Goal: Navigation & Orientation: Find specific page/section

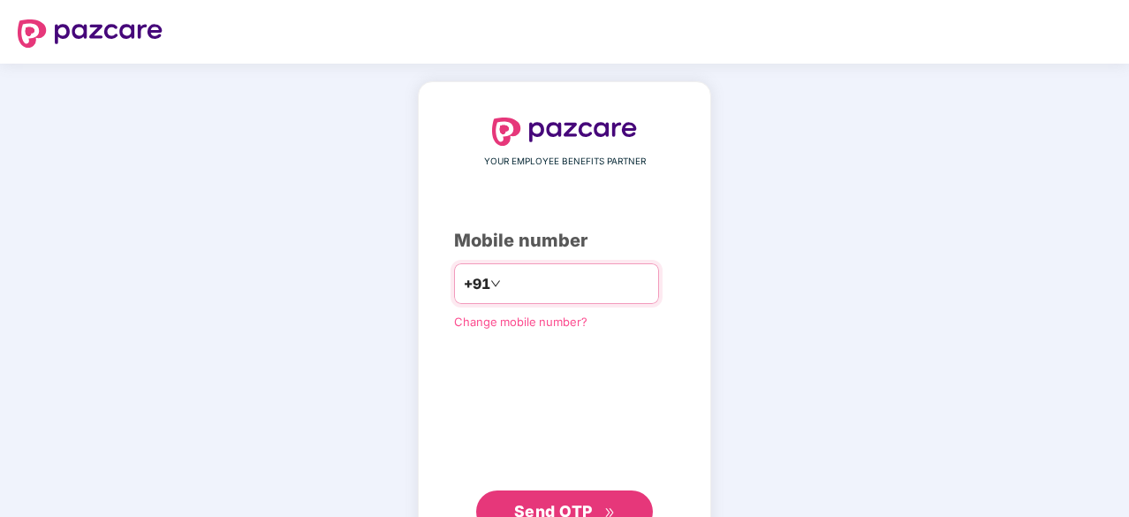
type input "**********"
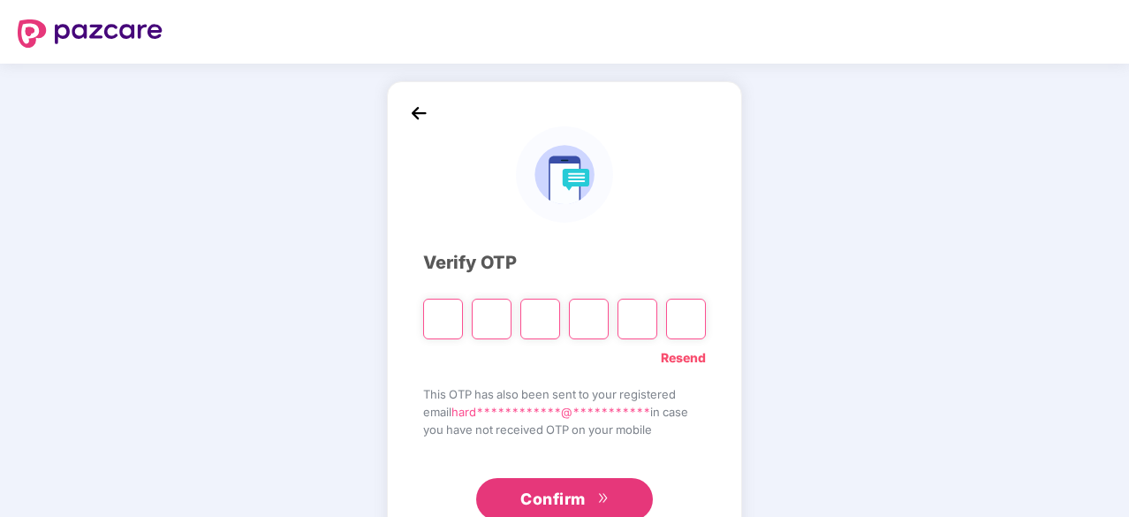
type input "*"
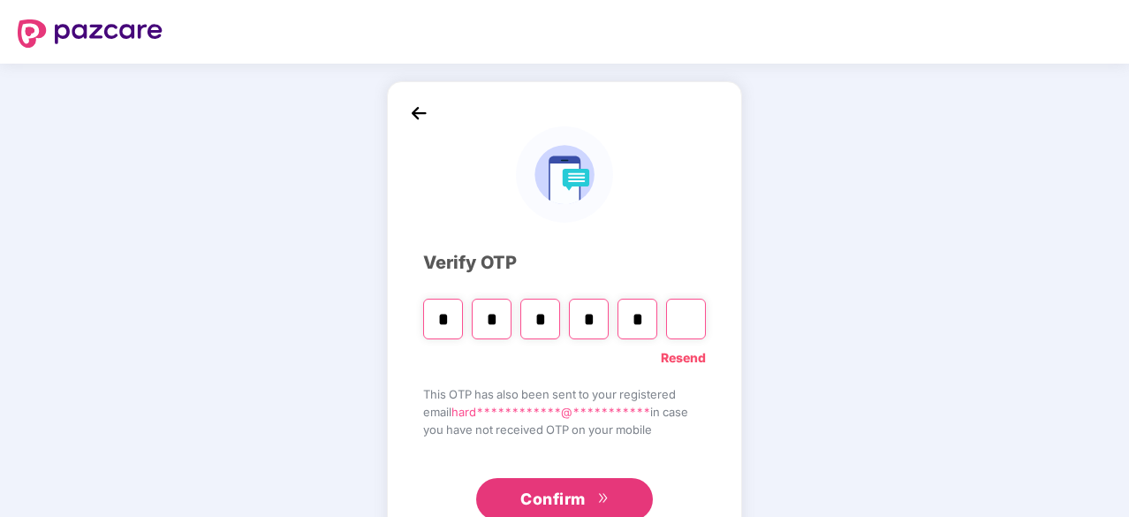
type input "*"
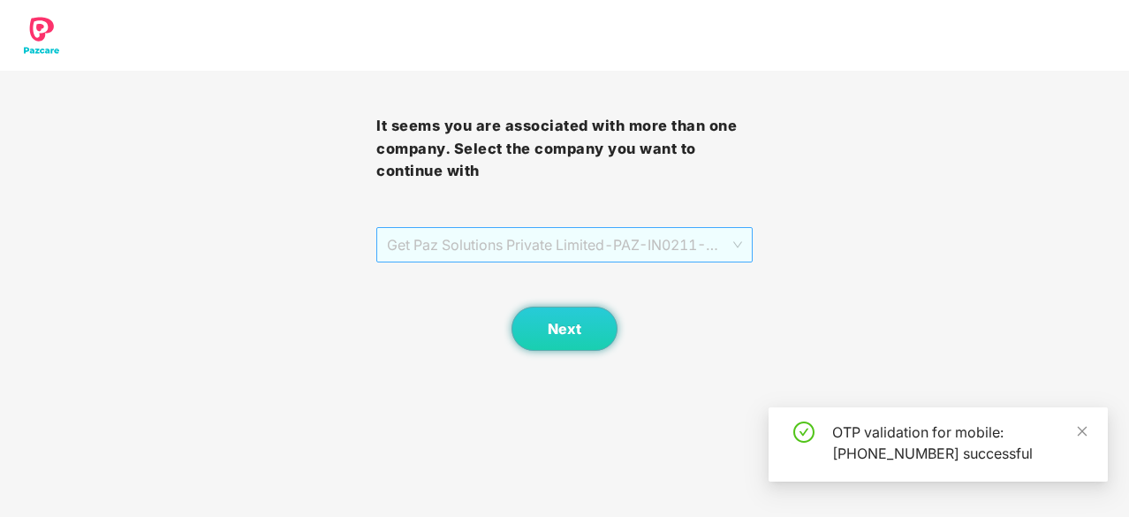
click at [604, 238] on span "Get Paz Solutions Private Limited - PAZ-IN0211 - EMPLOYEE" at bounding box center [564, 245] width 355 height 34
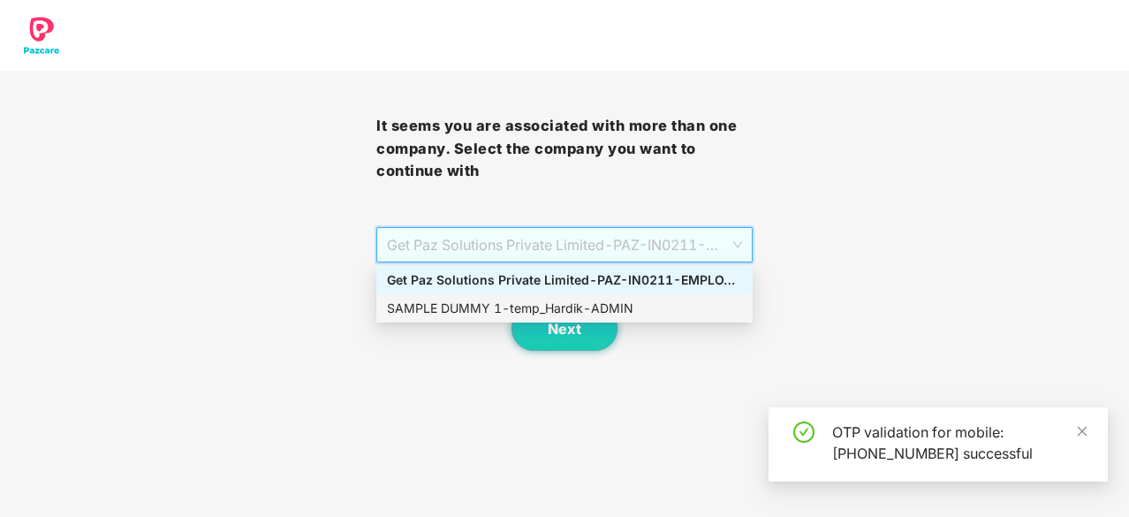
click at [599, 308] on div "SAMPLE DUMMY 1 - temp_Hardik - ADMIN" at bounding box center [564, 308] width 355 height 19
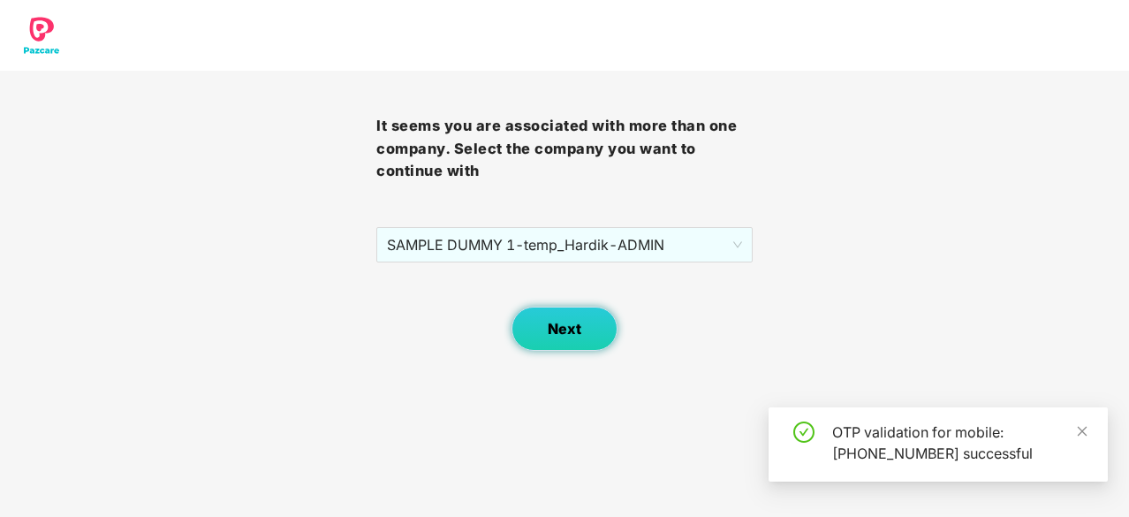
click at [588, 322] on button "Next" at bounding box center [564, 329] width 106 height 44
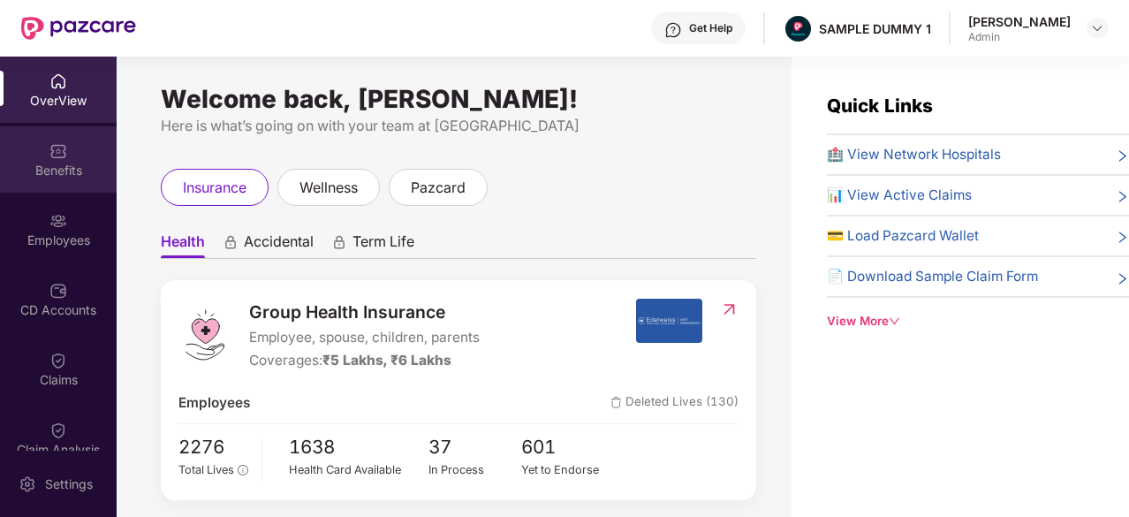
click at [71, 144] on div "Benefits" at bounding box center [58, 159] width 117 height 66
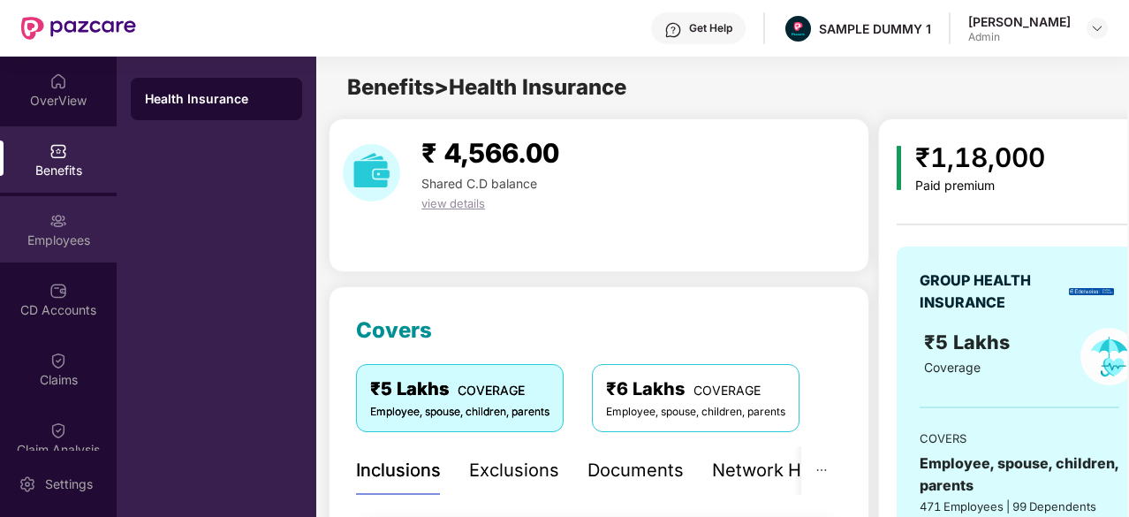
click at [71, 213] on div "Employees" at bounding box center [58, 229] width 117 height 66
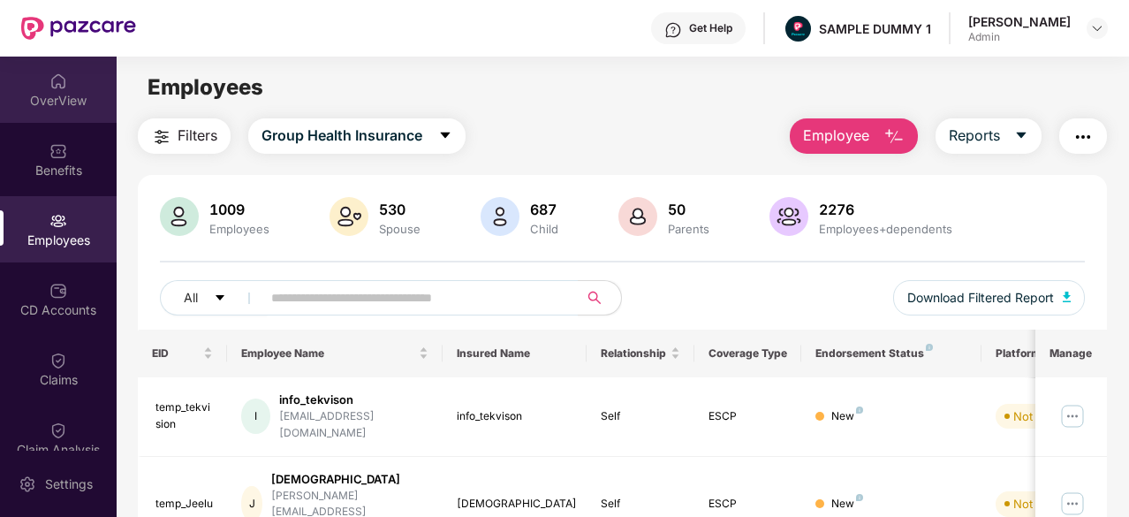
click at [75, 84] on div "OverView" at bounding box center [58, 90] width 117 height 66
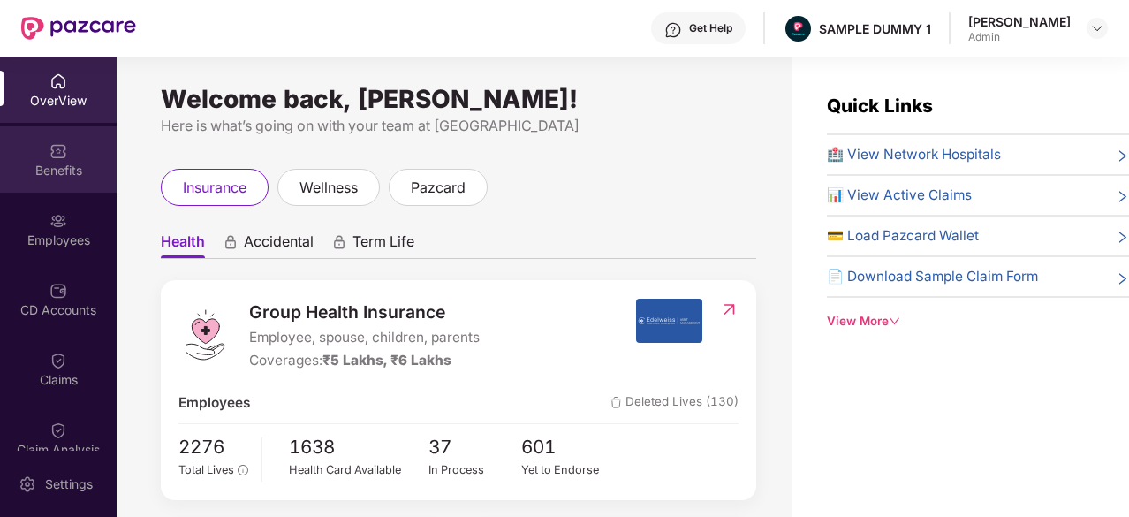
click at [26, 155] on div "Benefits" at bounding box center [58, 159] width 117 height 66
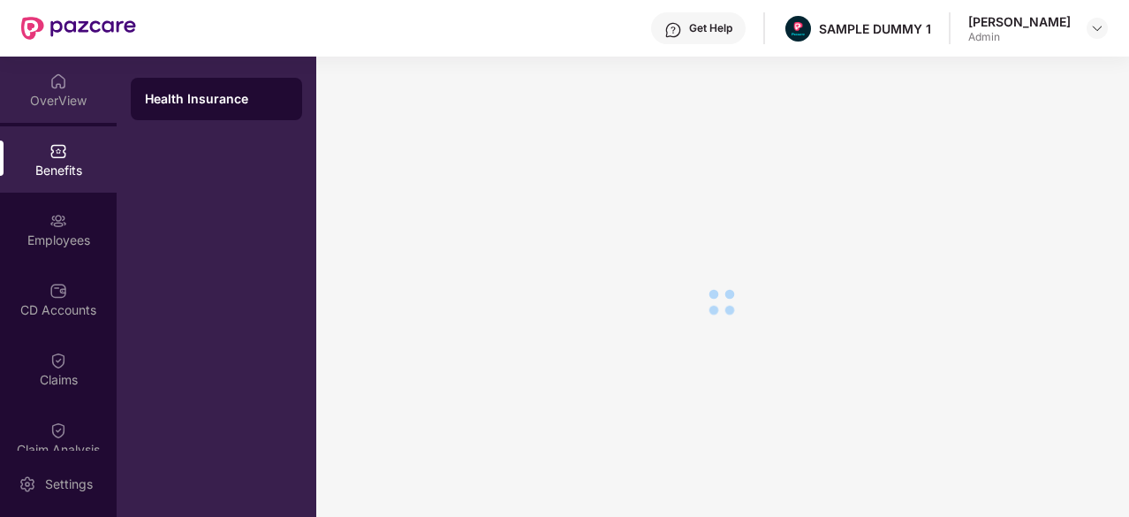
click at [36, 84] on div "OverView" at bounding box center [58, 90] width 117 height 66
